Goal: Transaction & Acquisition: Purchase product/service

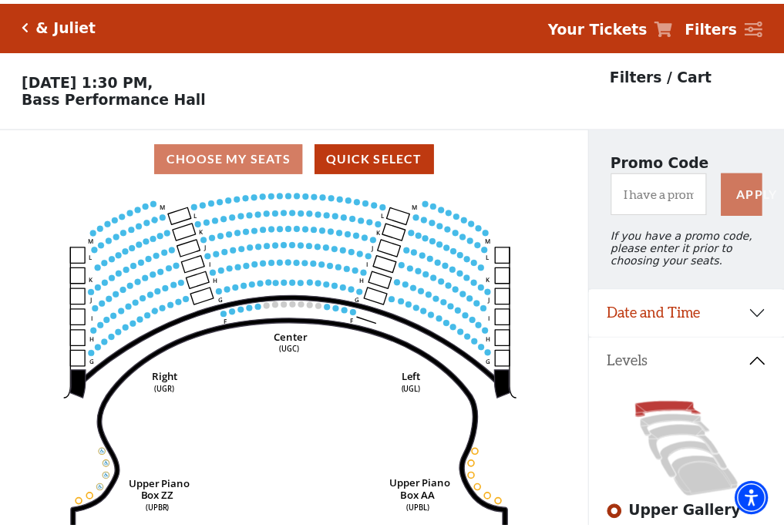
scroll to position [72, 0]
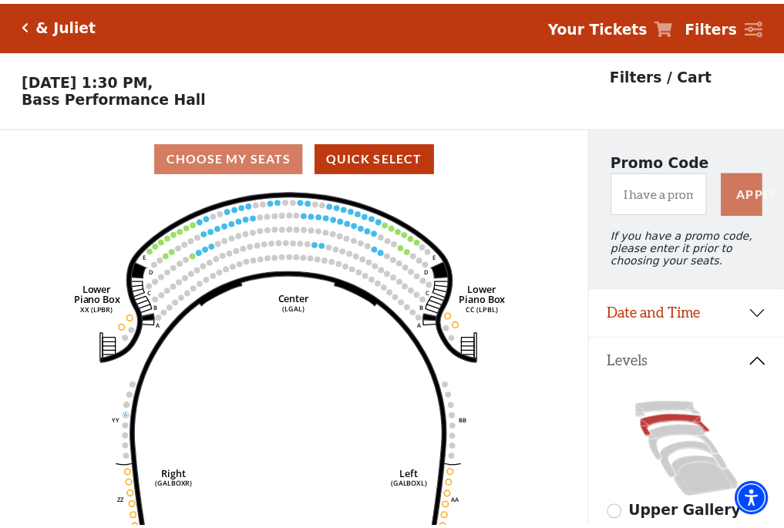
scroll to position [72, 0]
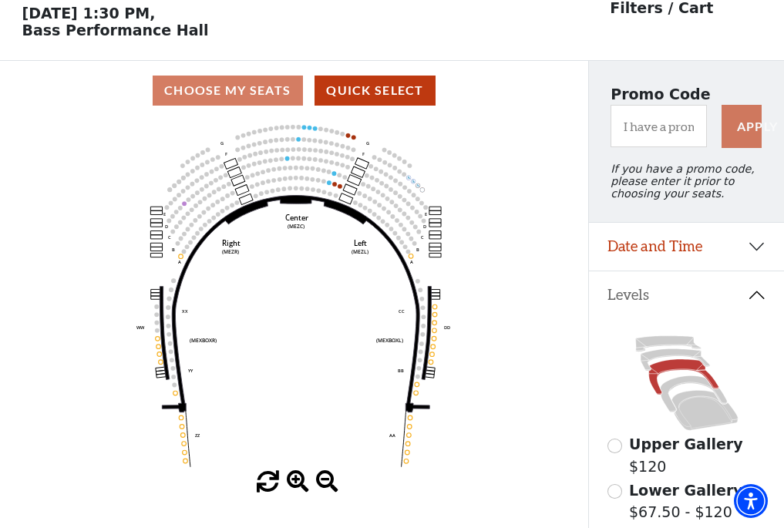
scroll to position [72, 0]
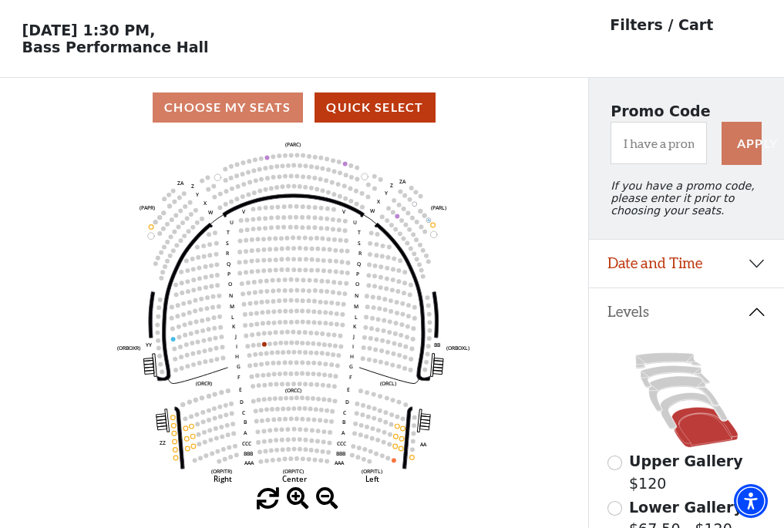
scroll to position [72, 0]
